Goal: Task Accomplishment & Management: Manage account settings

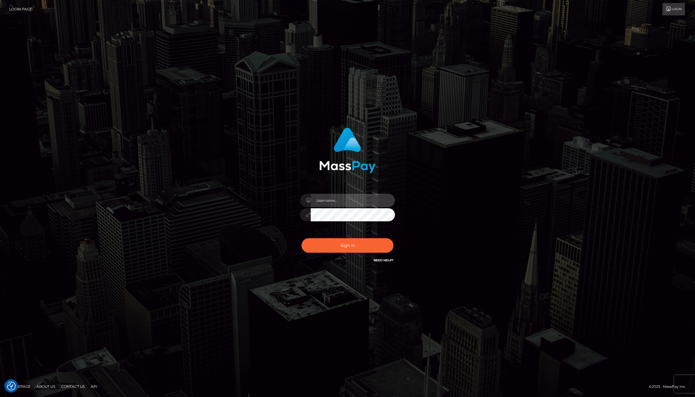
click at [332, 202] on input "text" at bounding box center [353, 200] width 84 height 13
type input "jackson.whop"
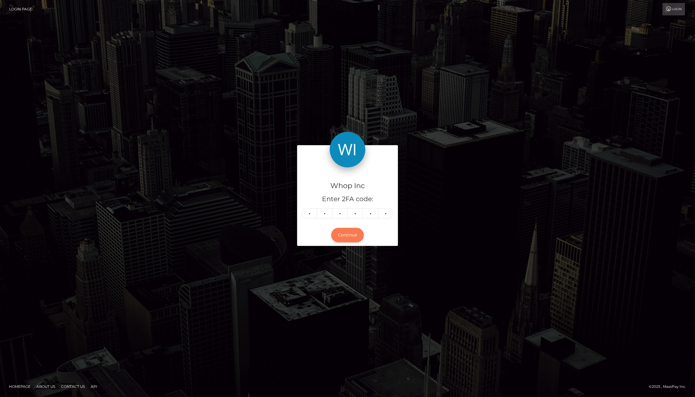
click at [345, 232] on button "Continue" at bounding box center [347, 235] width 33 height 15
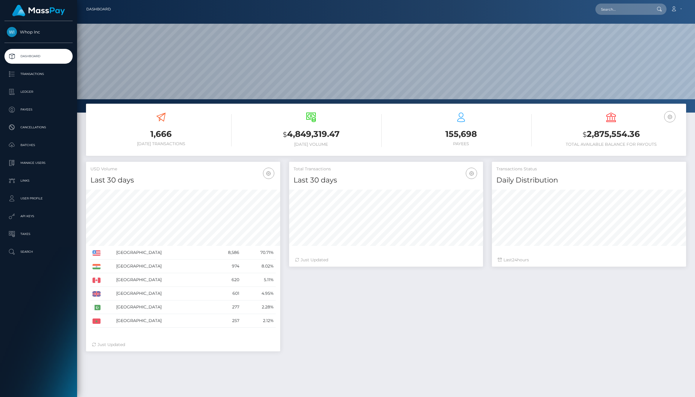
scroll to position [105, 194]
click at [32, 109] on p "Payees" at bounding box center [38, 109] width 63 height 9
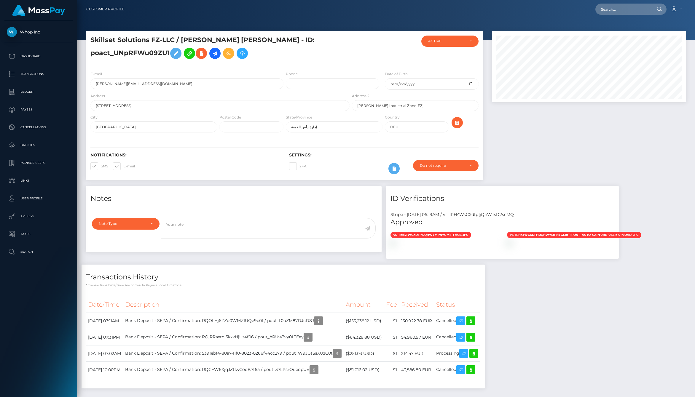
scroll to position [71, 194]
click at [418, 123] on input "DEU" at bounding box center [417, 127] width 64 height 11
type input "ARE"
click at [200, 145] on div "Notifications: SMS E-mail Settings: 2FA" at bounding box center [284, 159] width 397 height 42
click at [527, 145] on div at bounding box center [588, 108] width 203 height 155
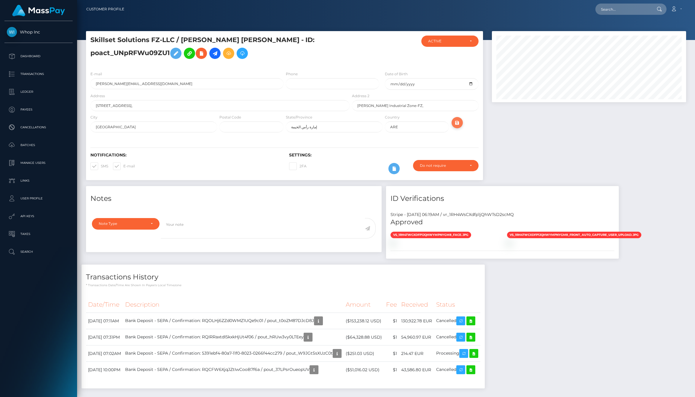
click at [459, 125] on icon "submit" at bounding box center [457, 122] width 7 height 7
click at [428, 128] on input "DEU" at bounding box center [417, 127] width 64 height 11
type input "ARE"
click at [570, 123] on div at bounding box center [588, 108] width 203 height 155
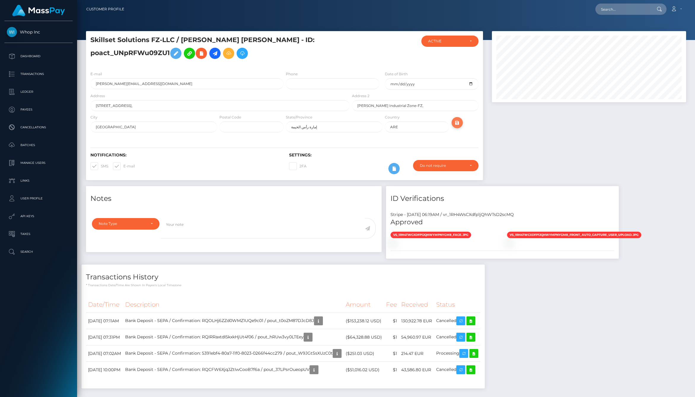
click at [458, 121] on icon "submit" at bounding box center [457, 122] width 7 height 7
click at [425, 128] on input "DEU" at bounding box center [417, 127] width 64 height 11
type input "D"
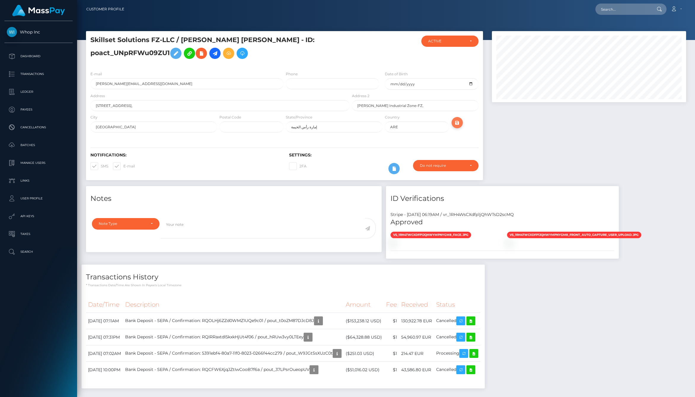
type input "ARE"
click at [461, 124] on button "submit" at bounding box center [457, 122] width 11 height 11
click at [409, 127] on input "DEU" at bounding box center [417, 127] width 64 height 11
type input "ARE"
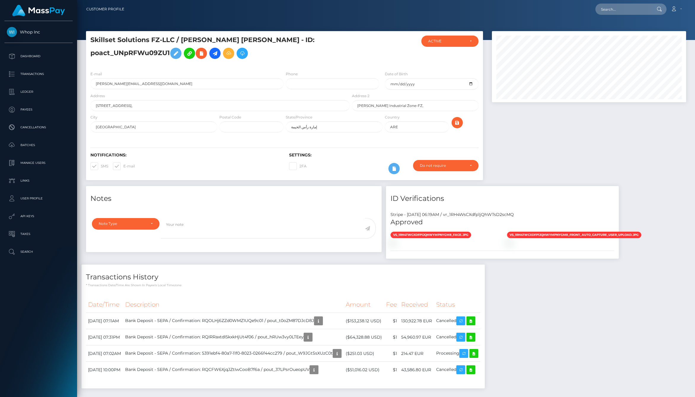
click at [478, 121] on div at bounding box center [466, 124] width 33 height 21
click at [455, 122] on icon "submit" at bounding box center [457, 122] width 7 height 7
click at [437, 246] on div "vs_1RH4TwCXdfp1jQhWymPnYgM8_face.jpg" at bounding box center [444, 239] width 117 height 15
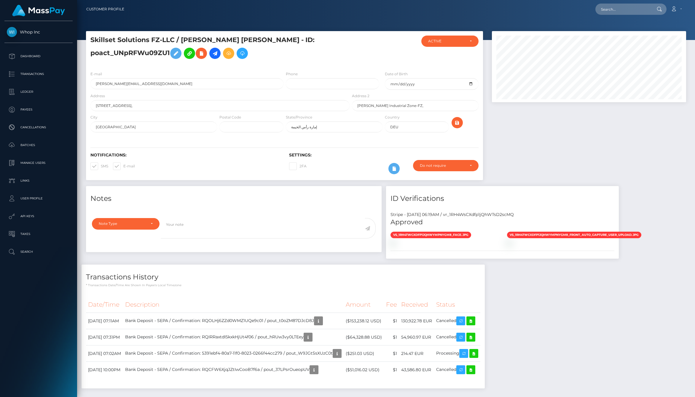
click at [588, 160] on div at bounding box center [588, 108] width 203 height 155
click at [415, 127] on input "DEU" at bounding box center [417, 127] width 64 height 11
type input "D"
type input "ARE"
click at [570, 124] on div at bounding box center [588, 108] width 203 height 155
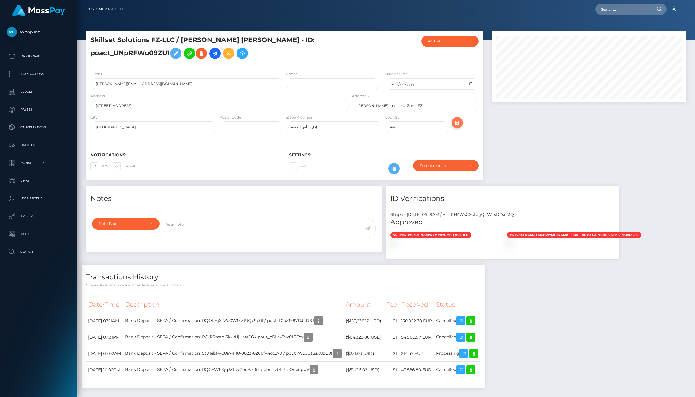
click at [457, 123] on icon "submit" at bounding box center [457, 122] width 7 height 7
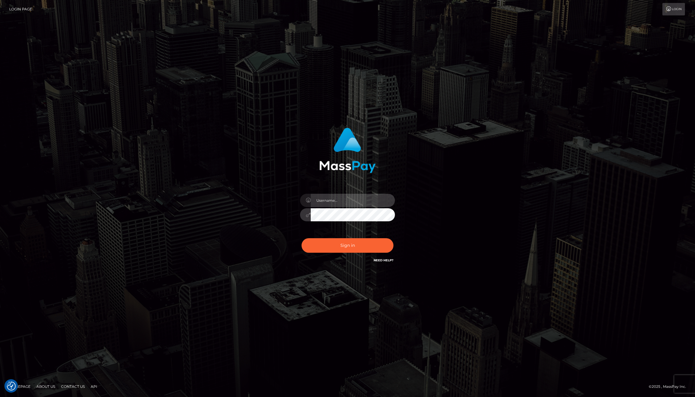
click at [336, 203] on input "text" at bounding box center [353, 200] width 84 height 13
type input "[PERSON_NAME].whop"
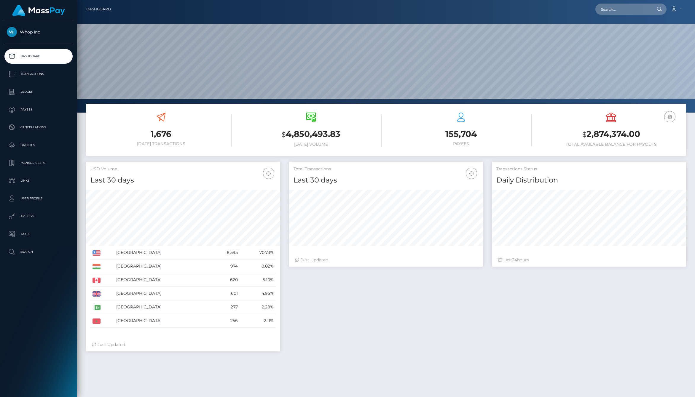
scroll to position [105, 194]
click at [40, 101] on ul "Dashboard Transactions Ledger Payees Cancellations Batches Links" at bounding box center [38, 154] width 77 height 211
click at [43, 91] on p "Ledger" at bounding box center [38, 91] width 63 height 9
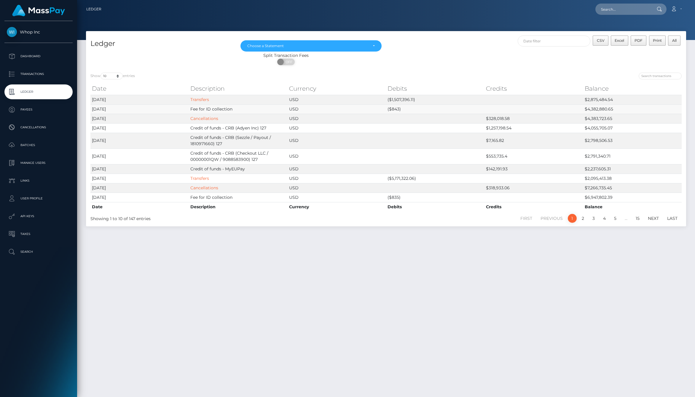
drag, startPoint x: 192, startPoint y: 111, endPoint x: 267, endPoint y: 111, distance: 75.6
click at [267, 111] on td "Fee for ID collection" at bounding box center [238, 108] width 98 height 9
drag, startPoint x: 366, startPoint y: 109, endPoint x: 463, endPoint y: 109, distance: 97.5
click at [463, 109] on tr "[DATE] Fee for ID collection USD ($843) $4,382,880.65" at bounding box center [385, 108] width 591 height 9
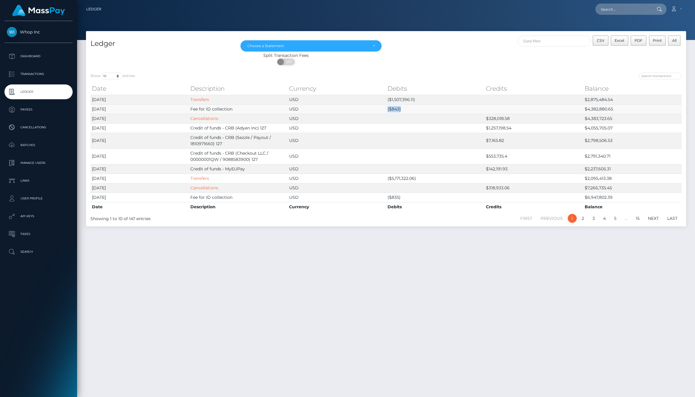
click at [463, 109] on td "($843)" at bounding box center [435, 108] width 98 height 9
click at [279, 294] on div "Ledger May 2025 Jun 2025 Jul 2025 Aug 2025 Choose a Statement CSV Excel PDF Pri…" at bounding box center [386, 211] width 618 height 361
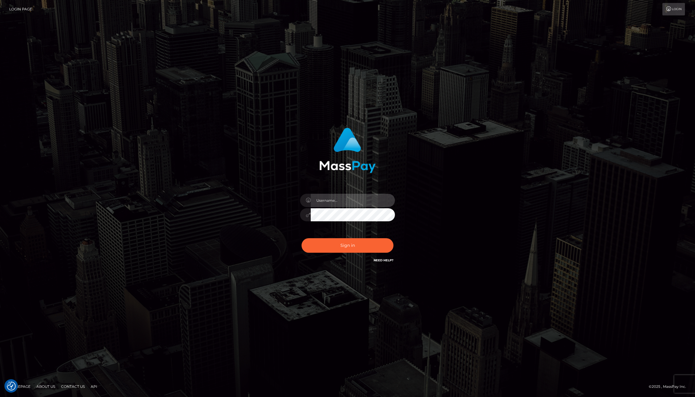
click at [342, 199] on input "text" at bounding box center [353, 200] width 84 height 13
type input "jackson.whop"
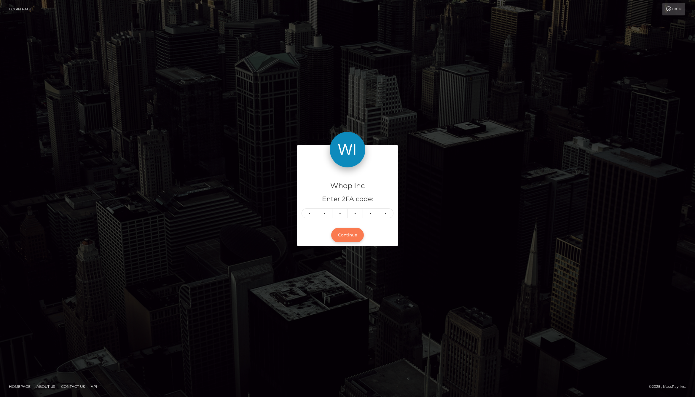
click at [349, 236] on button "Continue" at bounding box center [347, 235] width 33 height 15
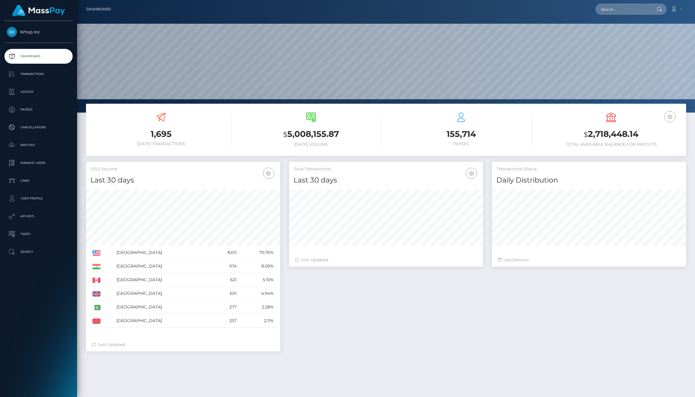
scroll to position [105, 194]
click at [24, 113] on p "Payees" at bounding box center [38, 109] width 63 height 9
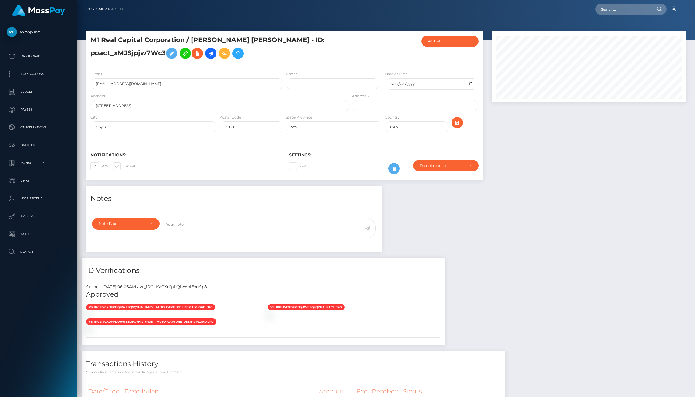
scroll to position [71, 194]
click at [407, 131] on input "CAN" at bounding box center [417, 127] width 64 height 11
type input "USA"
click at [461, 121] on button "submit" at bounding box center [457, 122] width 11 height 11
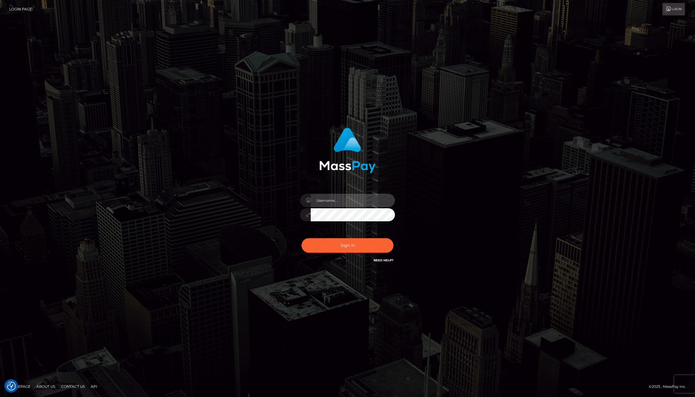
click at [332, 196] on input "text" at bounding box center [353, 200] width 84 height 13
type input "jackson.whop"
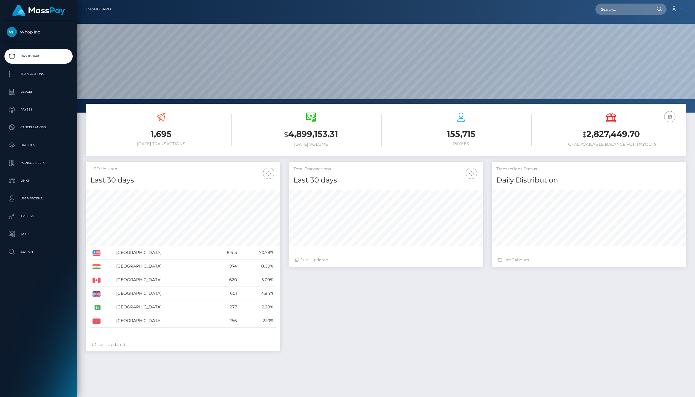
scroll to position [105, 194]
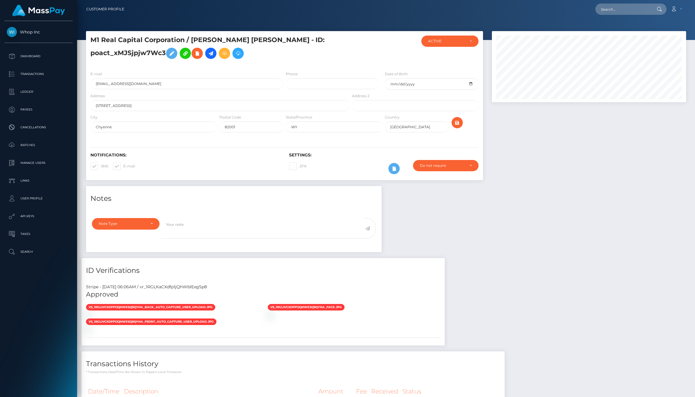
scroll to position [71, 194]
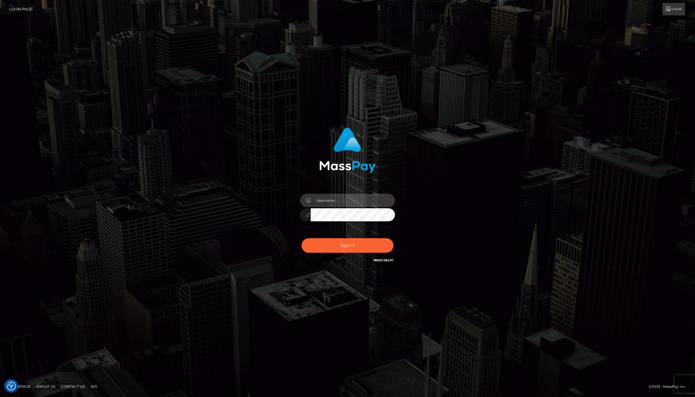
click at [351, 199] on input "text" at bounding box center [353, 200] width 84 height 13
type input "jackson.whop"
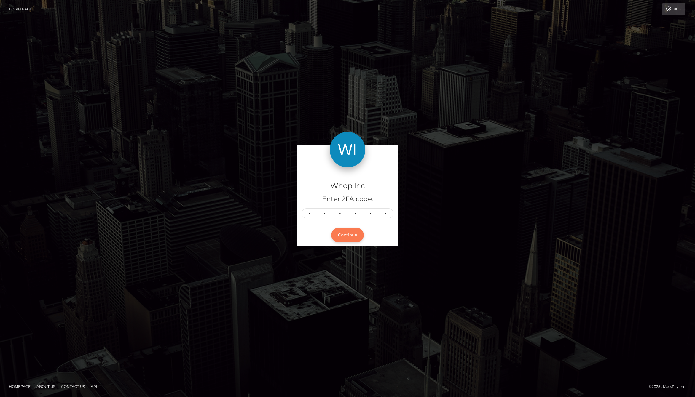
click at [342, 237] on button "Continue" at bounding box center [347, 235] width 33 height 15
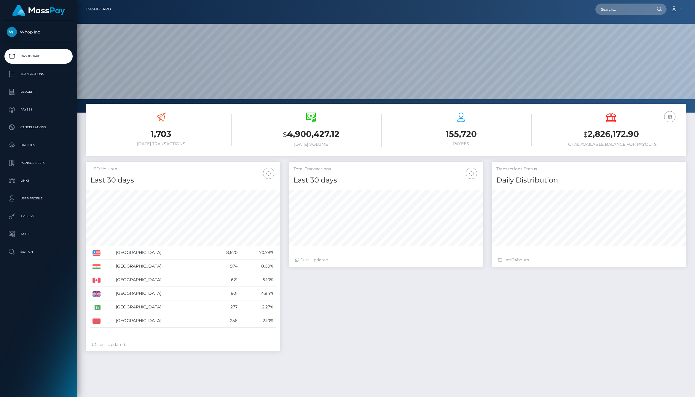
scroll to position [105, 194]
drag, startPoint x: 436, startPoint y: 135, endPoint x: 558, endPoint y: 135, distance: 122.8
click at [558, 135] on div "1,703 [DATE] Transactions $ 4,900,427.12 [DATE] Volume 155,720 $" at bounding box center [386, 130] width 600 height 45
click at [558, 135] on h3 "$ 2,826,172.90" at bounding box center [611, 134] width 141 height 12
click at [487, 321] on div "Total Transactions Last 30 days Last 30 days Last 60 days Last 90 days 24" at bounding box center [488, 260] width 406 height 196
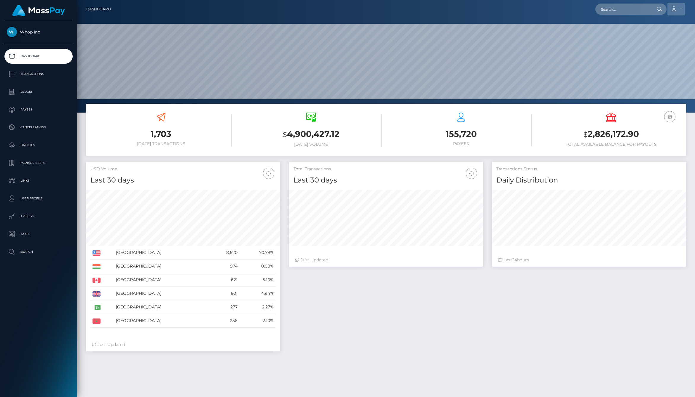
click at [678, 7] on link "Account" at bounding box center [675, 9] width 17 height 12
click at [606, 12] on input "text" at bounding box center [623, 9] width 56 height 11
click at [481, 16] on nav "Dashboard Loading... Loading... Account Edit Profile" at bounding box center [386, 9] width 618 height 18
click at [356, 342] on div "Total Transactions Last 30 days Last 30 days Last 60 days Last 90 days 24" at bounding box center [488, 260] width 406 height 196
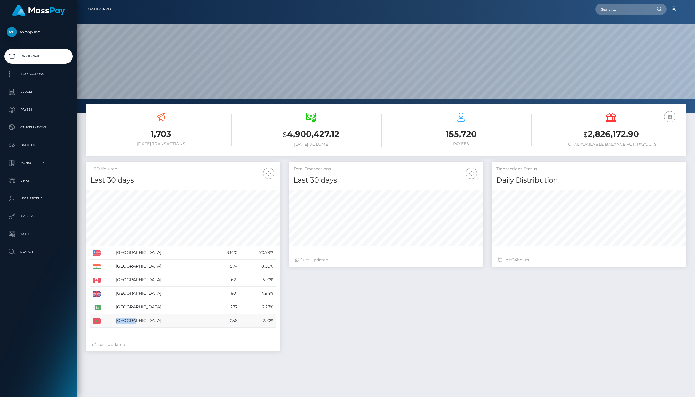
drag, startPoint x: 118, startPoint y: 323, endPoint x: 190, endPoint y: 323, distance: 72.1
click at [190, 323] on td "[GEOGRAPHIC_DATA]" at bounding box center [162, 321] width 96 height 14
click at [283, 321] on div "USD Volume Last 30 days Last 30 days Last 60 days Last 90 days [GEOGRAPHIC_DATA…" at bounding box center [183, 260] width 203 height 196
